Goal: Obtain resource: Download file/media

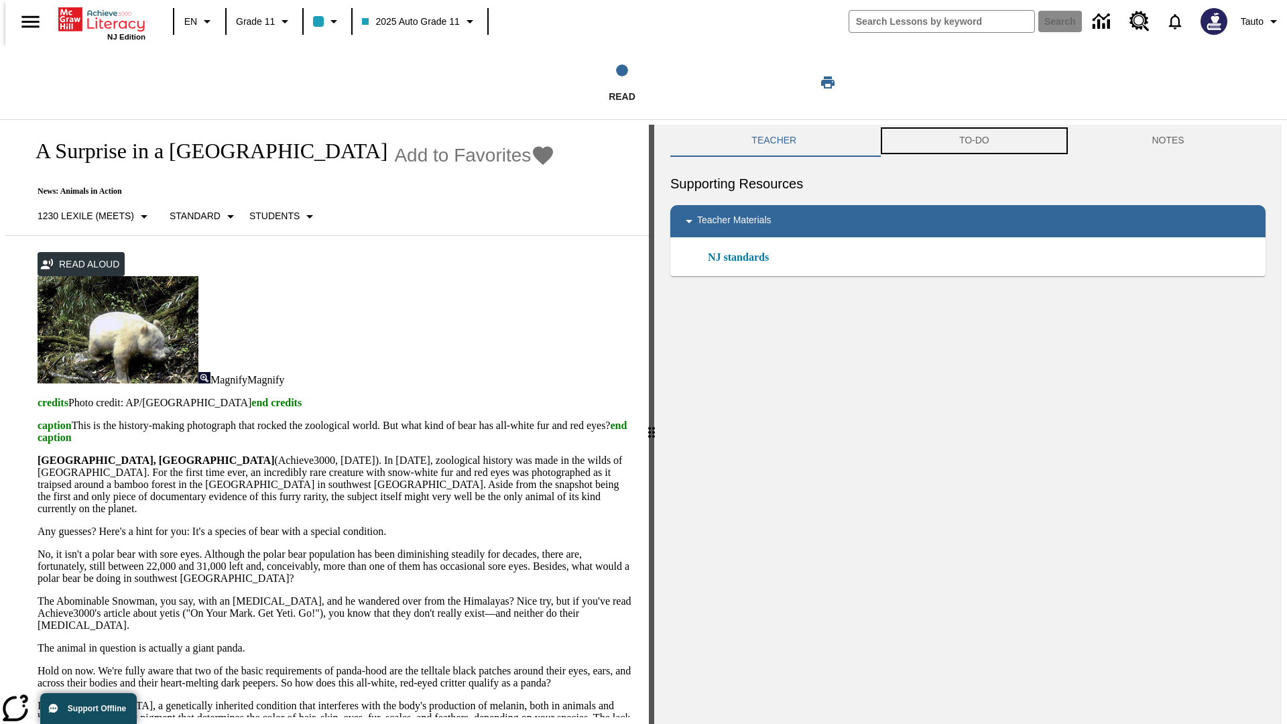
click at [974, 141] on button "TO-DO" at bounding box center [974, 141] width 193 height 32
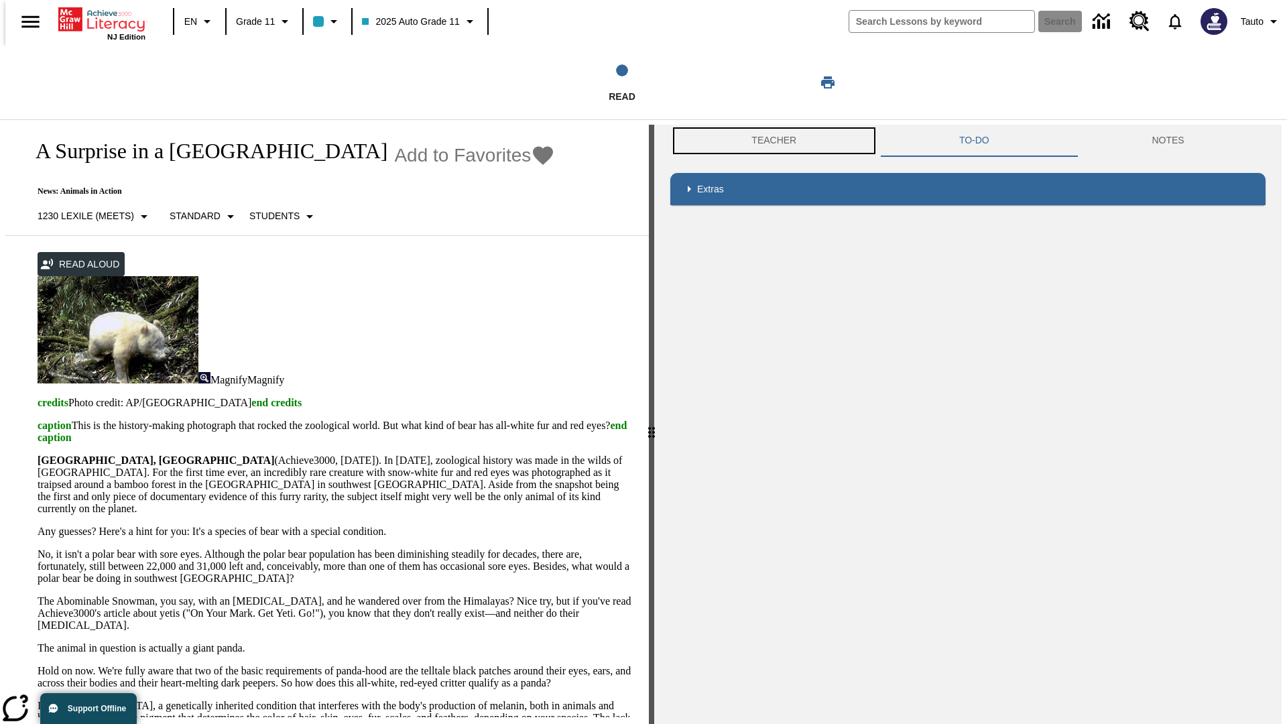
click at [770, 141] on button "Teacher" at bounding box center [774, 141] width 208 height 32
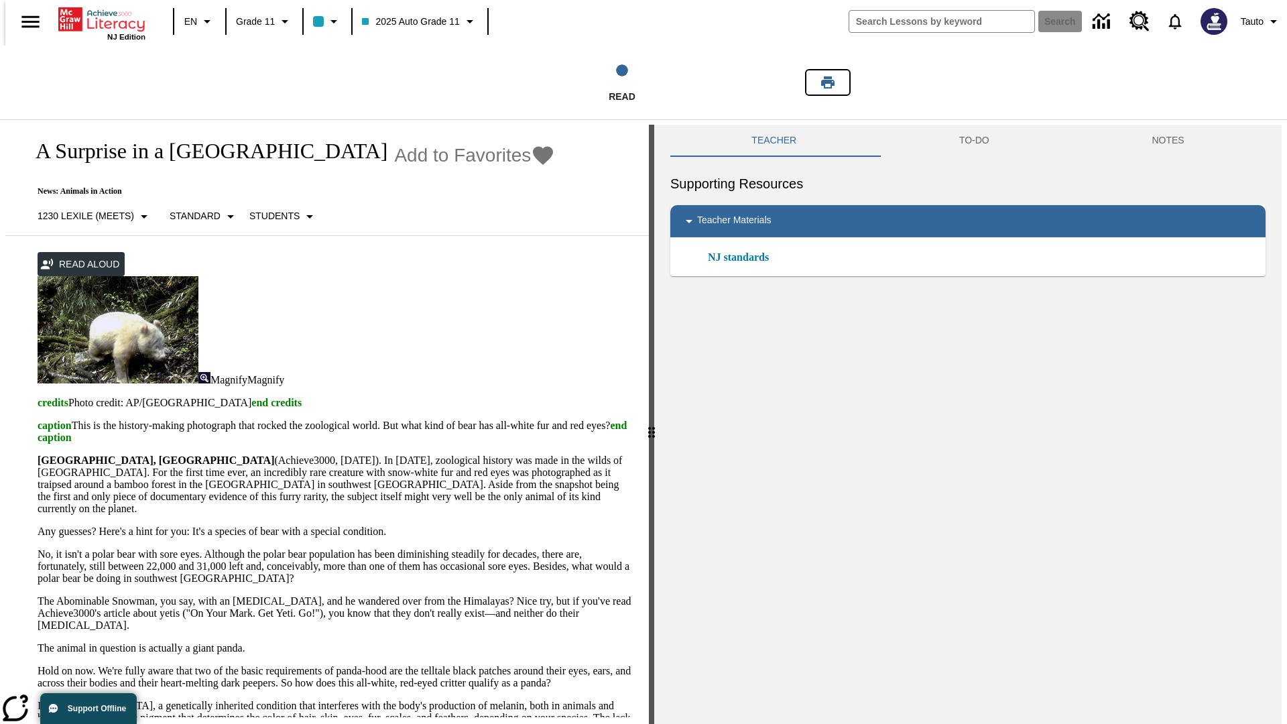
click at [828, 82] on icon "Print" at bounding box center [827, 82] width 13 height 12
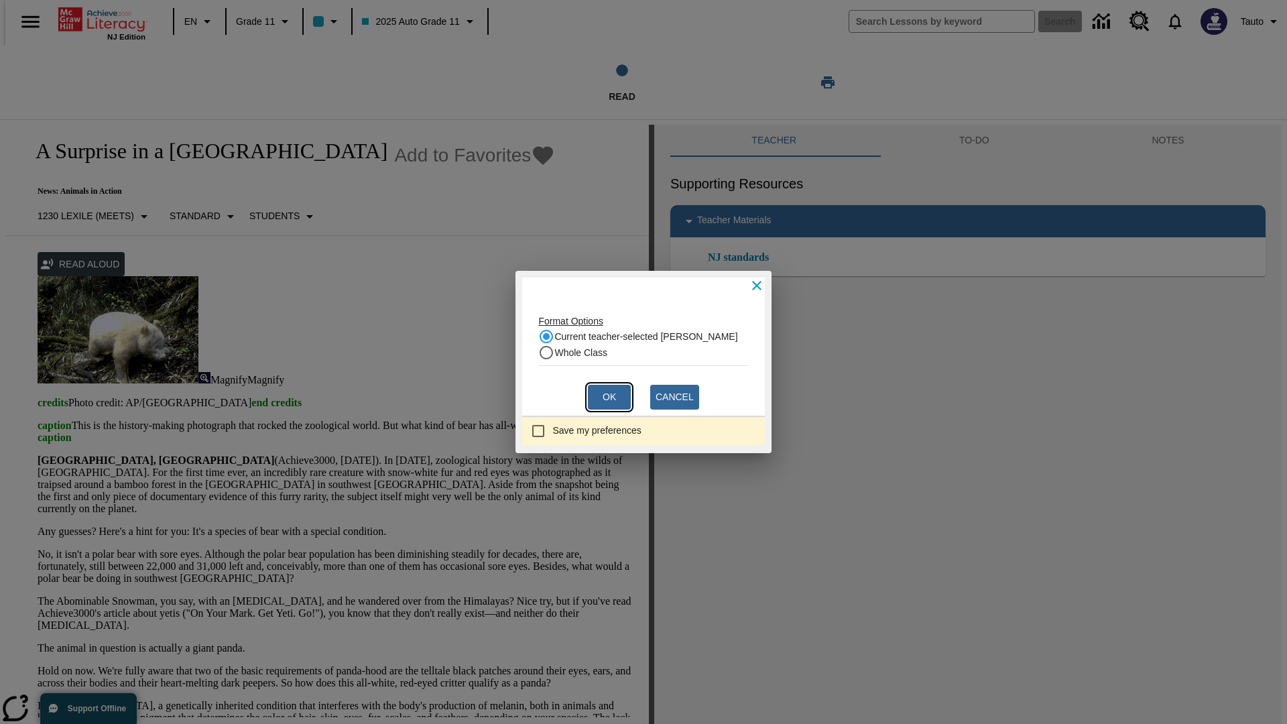
click at [609, 397] on button "Ok" at bounding box center [609, 397] width 43 height 25
